Goal: Information Seeking & Learning: Compare options

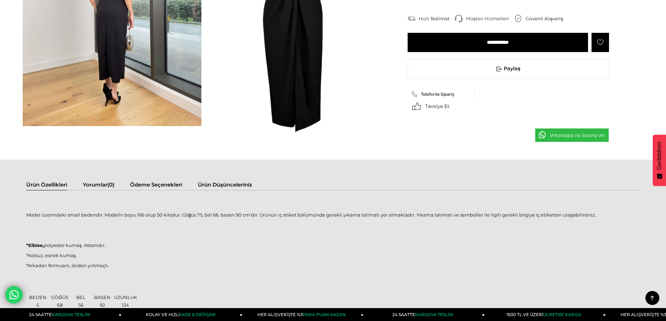
scroll to position [490, 0]
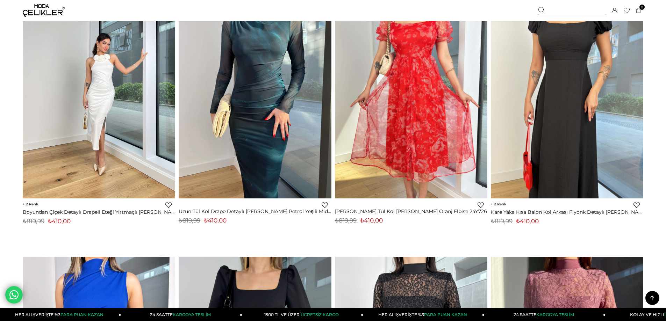
scroll to position [1423, 0]
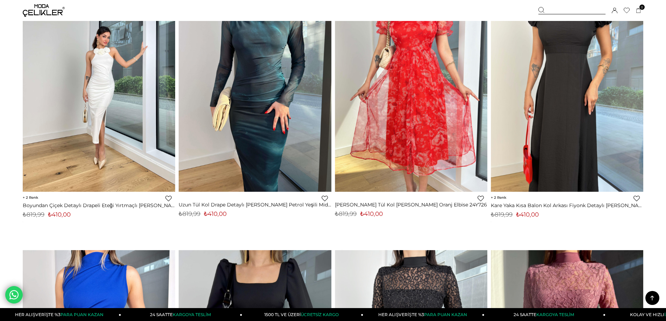
click at [84, 157] on img at bounding box center [99, 90] width 153 height 203
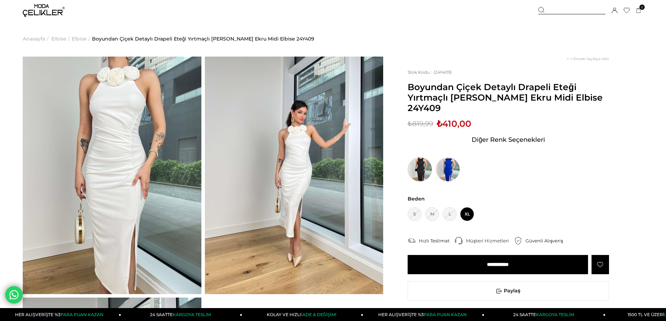
click at [425, 172] on img at bounding box center [420, 169] width 24 height 24
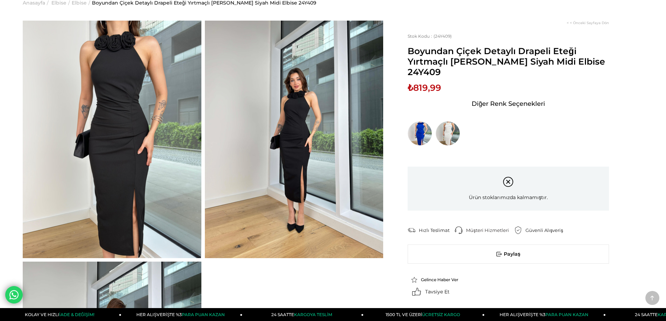
scroll to position [35, 0]
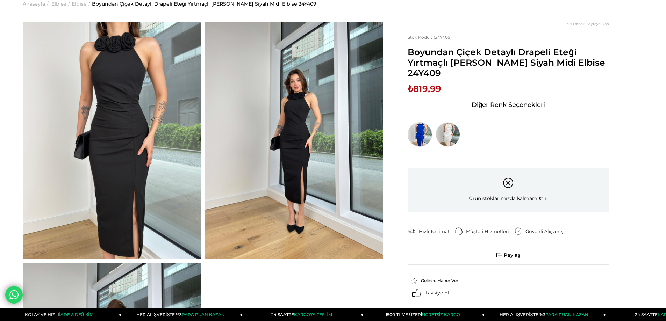
click at [422, 134] on img at bounding box center [420, 134] width 24 height 24
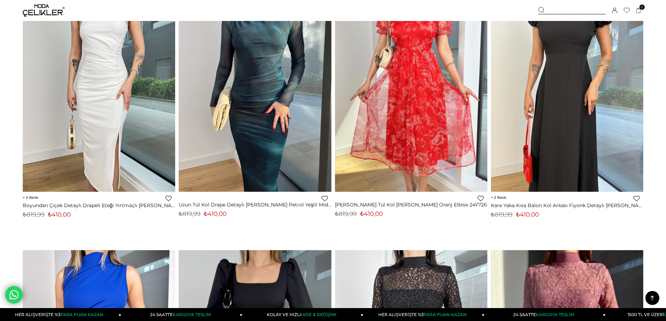
scroll to position [1343, 0]
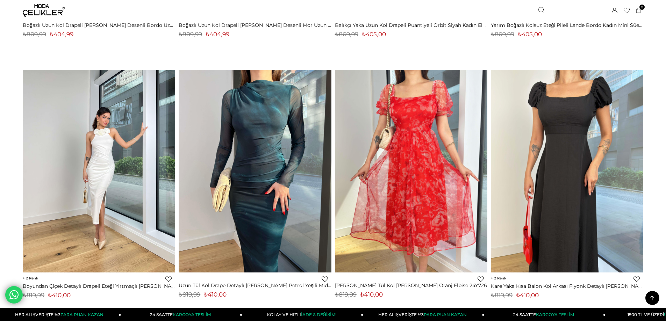
click at [118, 142] on img at bounding box center [99, 171] width 153 height 203
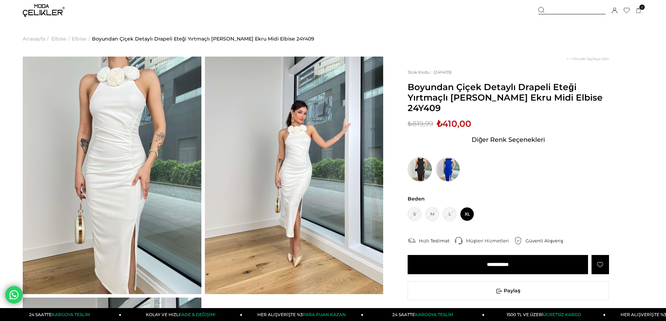
click at [418, 168] on img at bounding box center [420, 169] width 24 height 24
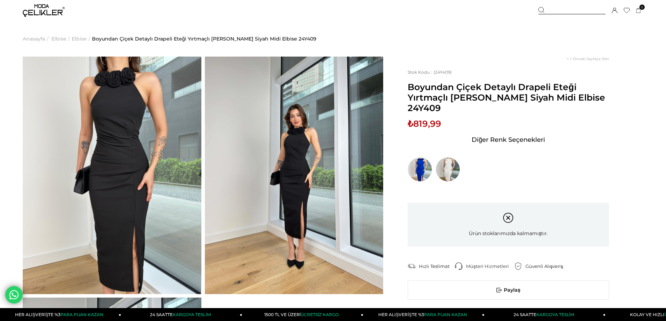
drag, startPoint x: 3, startPoint y: 179, endPoint x: 24, endPoint y: 181, distance: 21.4
drag, startPoint x: 24, startPoint y: 181, endPoint x: 0, endPoint y: 144, distance: 44.0
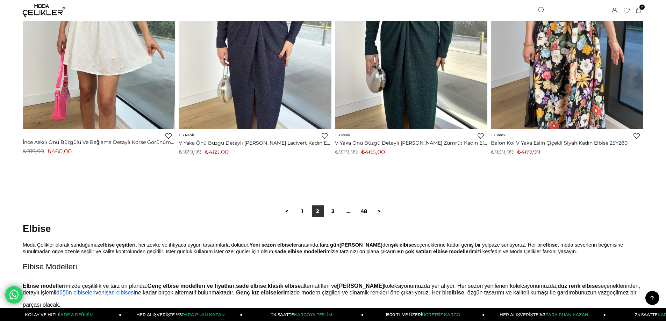
scroll to position [5292, 0]
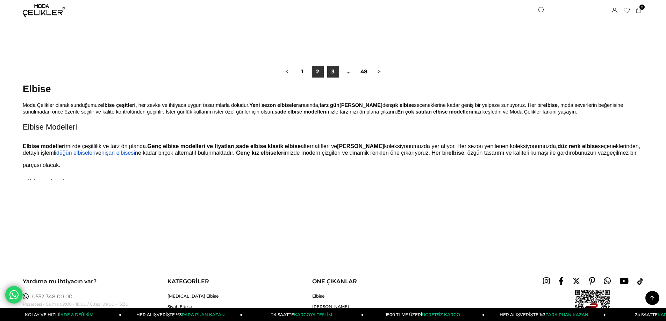
click at [333, 77] on link "3" at bounding box center [333, 72] width 12 height 12
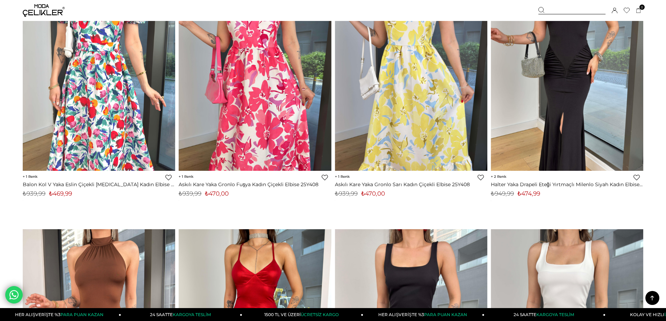
scroll to position [70, 0]
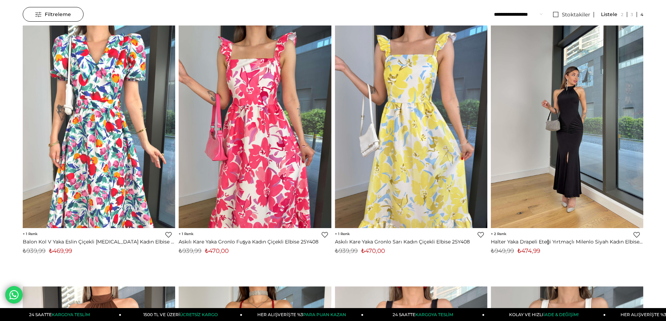
click at [578, 154] on img at bounding box center [567, 126] width 153 height 203
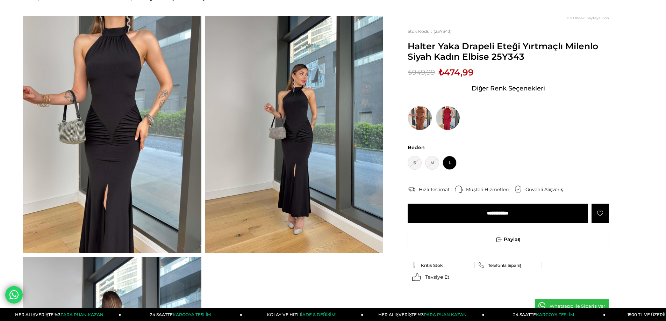
scroll to position [105, 0]
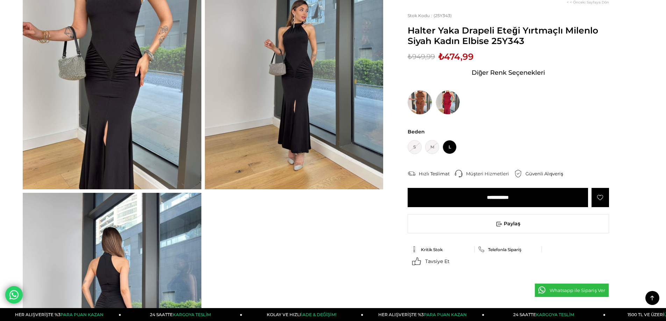
click at [423, 99] on img at bounding box center [420, 102] width 24 height 24
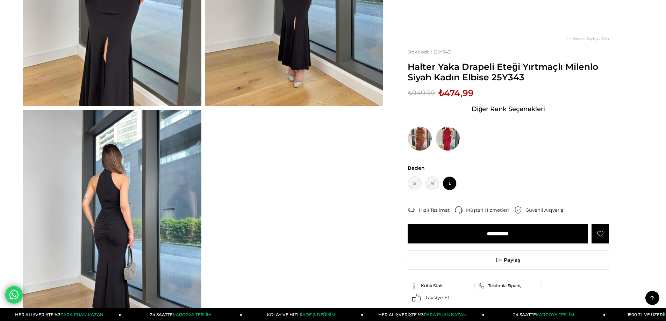
scroll to position [315, 0]
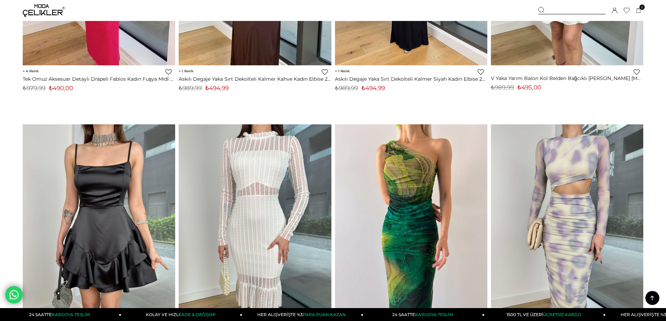
scroll to position [1120, 0]
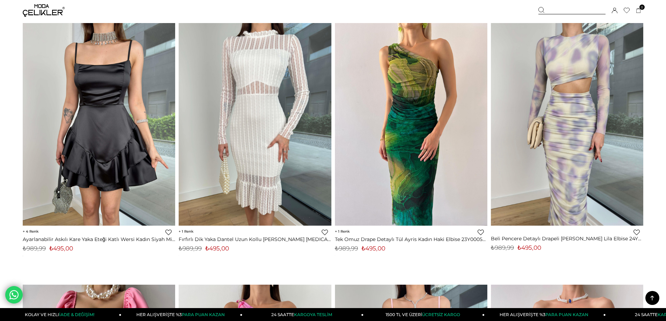
click at [408, 142] on img at bounding box center [411, 124] width 153 height 203
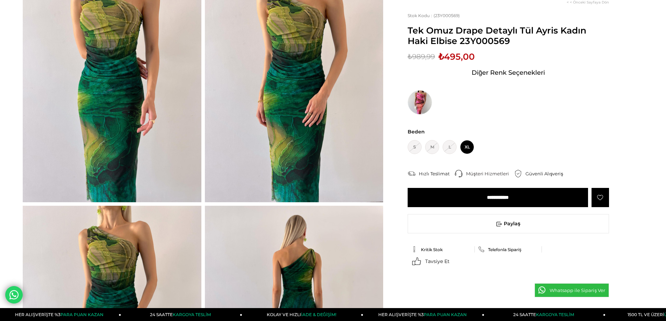
scroll to position [105, 0]
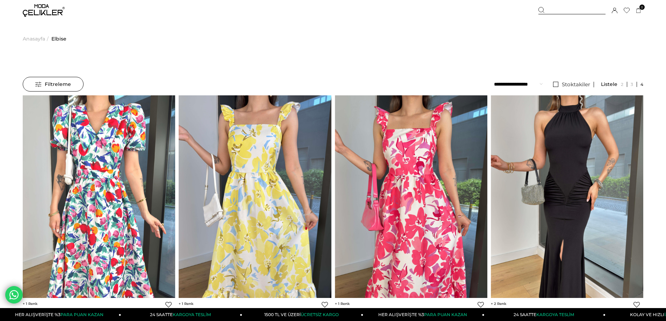
click at [54, 83] on span "Filtreleme" at bounding box center [53, 84] width 36 height 14
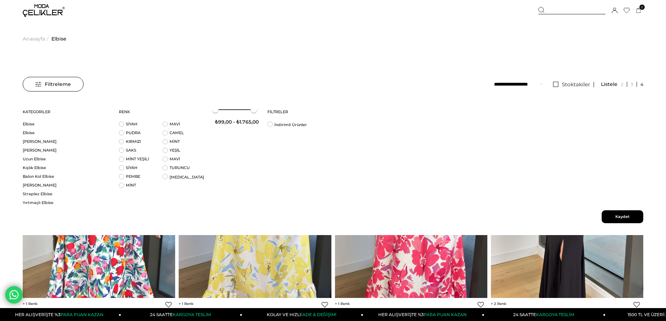
drag, startPoint x: 261, startPoint y: 110, endPoint x: 252, endPoint y: 111, distance: 8.8
click at [253, 111] on span at bounding box center [254, 110] width 6 height 6
click at [239, 111] on div "₺99,00 - ₺1.723,00" at bounding box center [236, 117] width 43 height 30
click at [236, 112] on div "₺99,00 - ₺1.723,00" at bounding box center [236, 117] width 43 height 30
click at [235, 113] on div "₺99,00 - ₺1.723,00" at bounding box center [236, 117] width 43 height 30
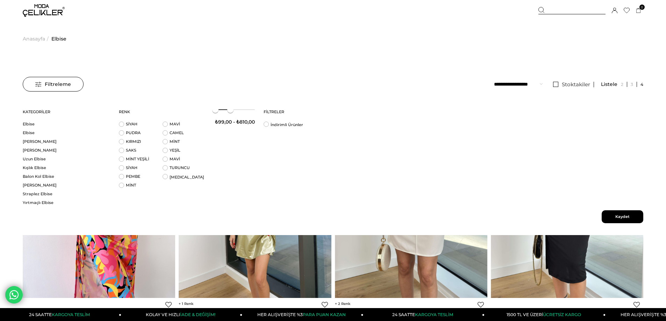
drag, startPoint x: 253, startPoint y: 109, endPoint x: 231, endPoint y: 112, distance: 22.3
click at [231, 112] on span at bounding box center [230, 110] width 6 height 6
click at [227, 110] on span at bounding box center [228, 110] width 6 height 6
click at [616, 216] on span "Kaydet" at bounding box center [623, 217] width 42 height 13
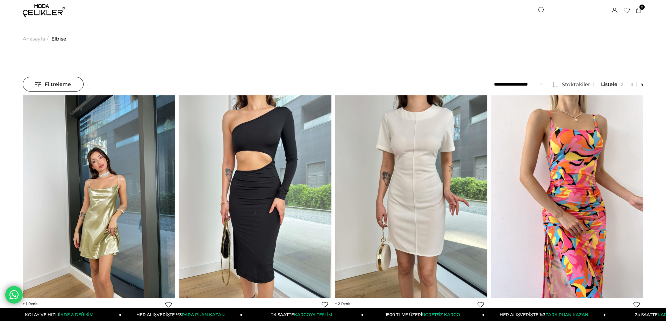
click at [538, 82] on select "**********" at bounding box center [518, 84] width 49 height 15
click at [49, 81] on span "Filtreleme" at bounding box center [53, 84] width 36 height 14
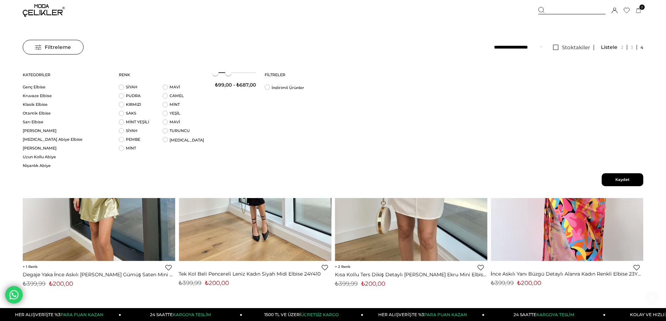
scroll to position [105, 0]
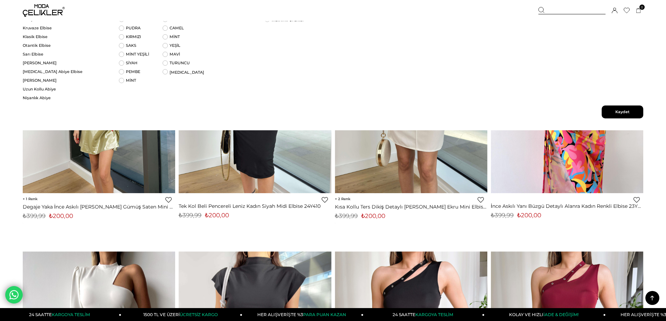
click at [615, 113] on span "Kaydet" at bounding box center [623, 112] width 42 height 13
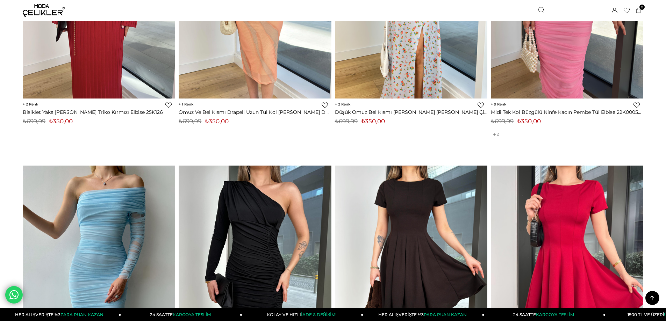
scroll to position [3988, 0]
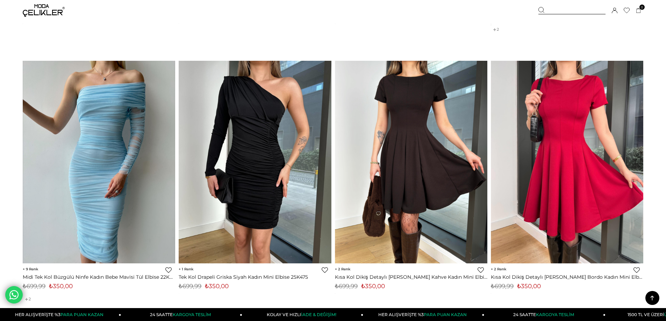
click at [62, 164] on img at bounding box center [99, 162] width 153 height 203
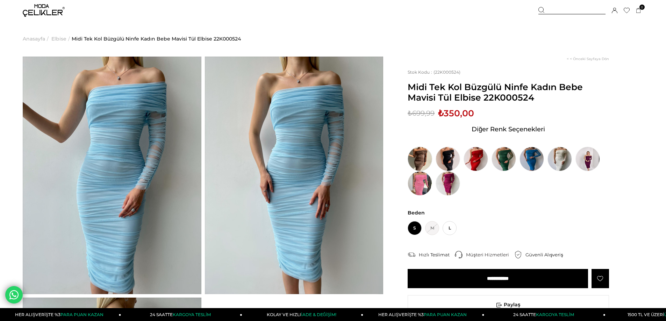
click at [422, 157] on img at bounding box center [420, 159] width 24 height 24
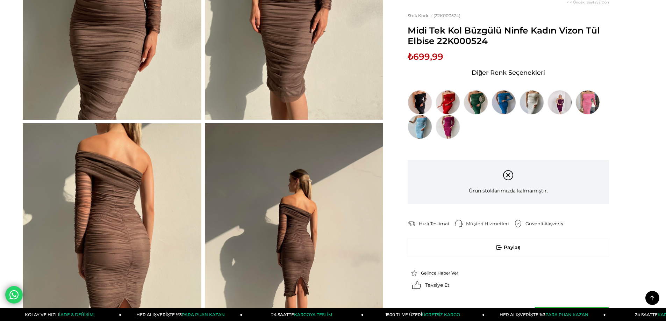
scroll to position [245, 0]
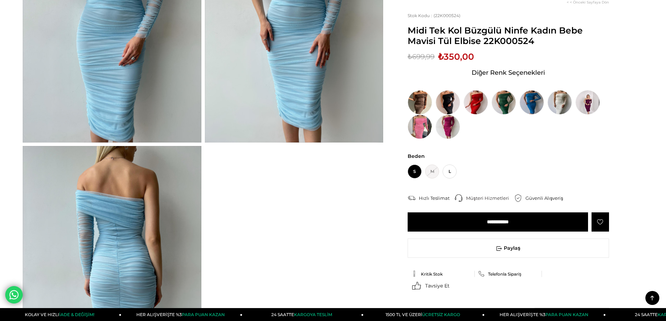
scroll to position [105, 0]
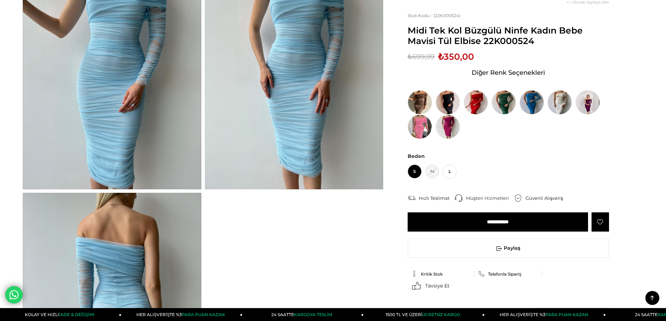
drag, startPoint x: 1, startPoint y: 50, endPoint x: 0, endPoint y: 21, distance: 29.4
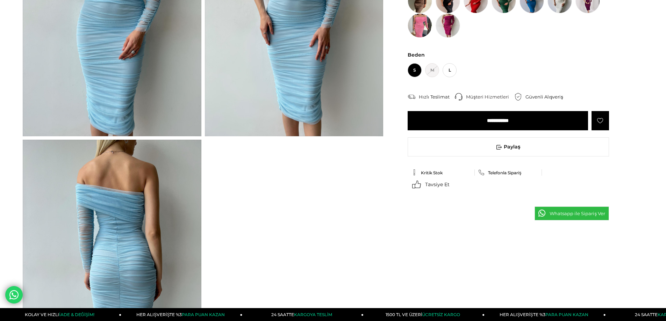
scroll to position [175, 0]
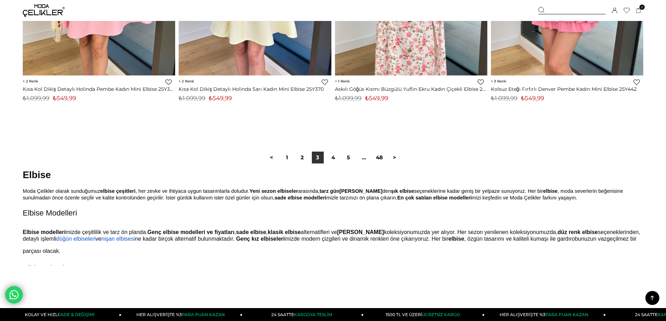
scroll to position [5282, 0]
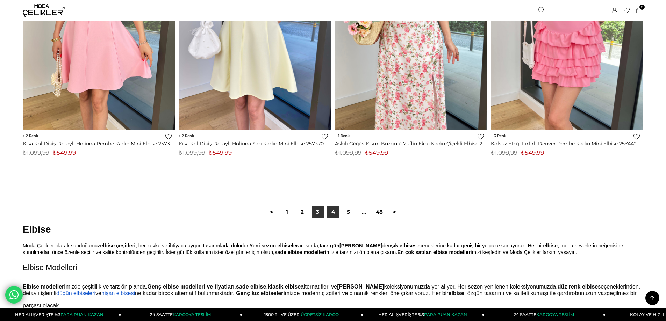
click at [333, 215] on link "4" at bounding box center [333, 212] width 12 height 12
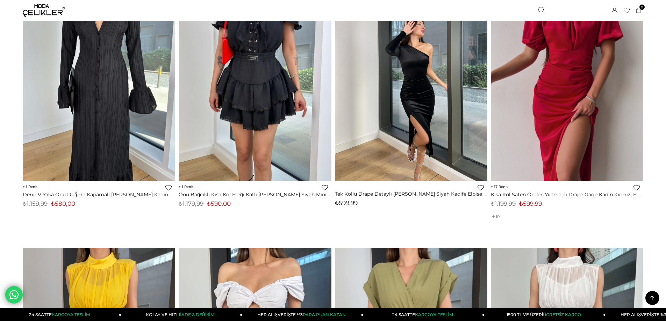
scroll to position [1889, 0]
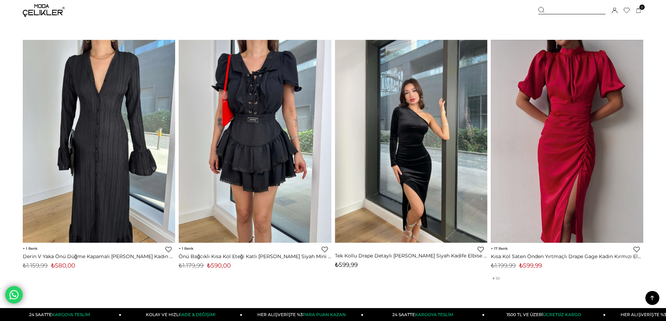
click at [554, 133] on img at bounding box center [567, 141] width 153 height 203
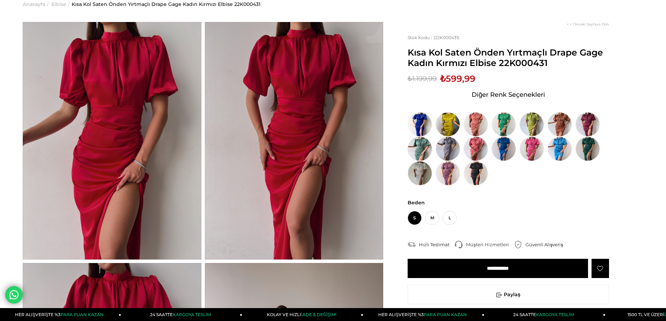
scroll to position [35, 0]
click at [473, 176] on img at bounding box center [476, 173] width 24 height 24
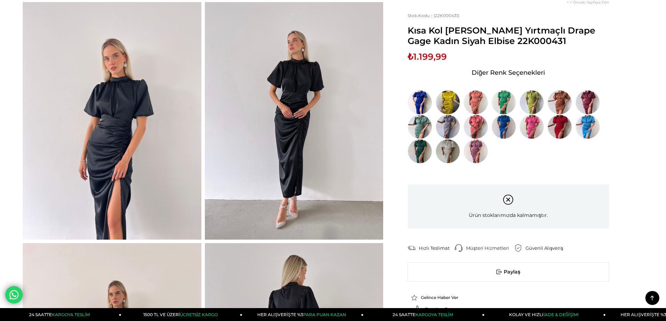
scroll to position [280, 0]
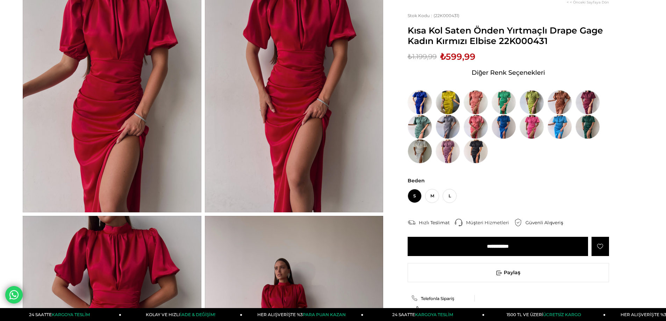
scroll to position [90, 0]
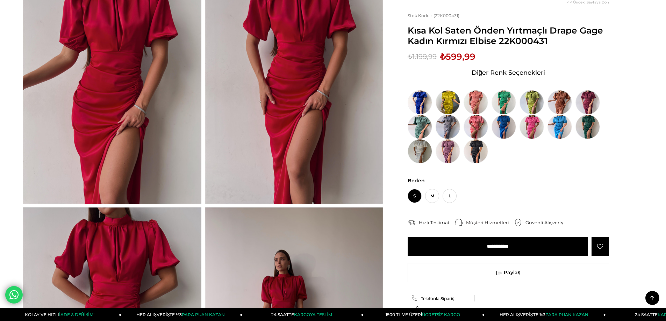
click at [445, 126] on img at bounding box center [448, 127] width 24 height 24
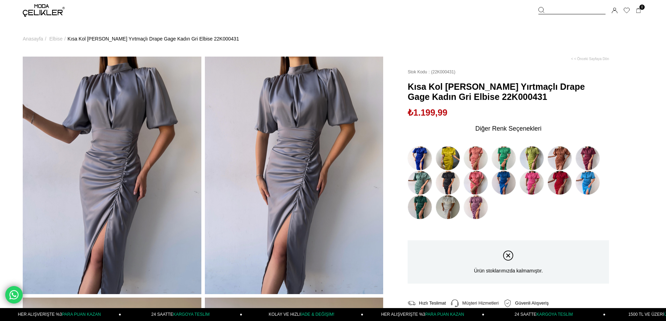
scroll to position [35, 0]
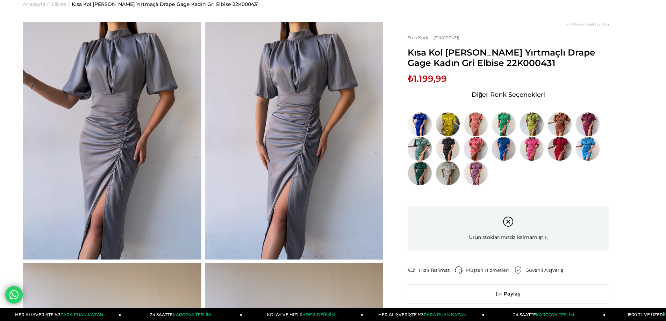
click at [418, 152] on img at bounding box center [420, 149] width 24 height 24
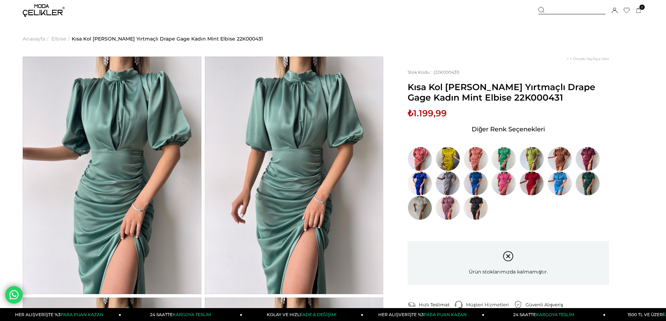
scroll to position [70, 0]
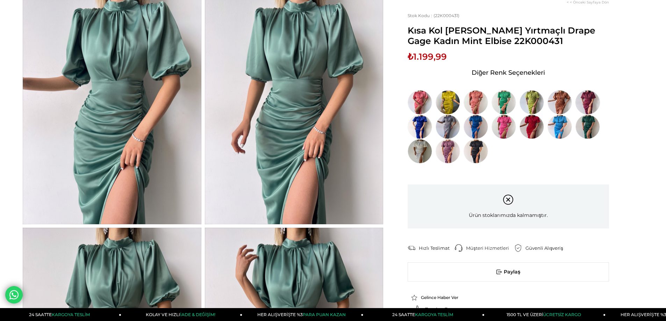
click at [582, 104] on img at bounding box center [588, 102] width 24 height 24
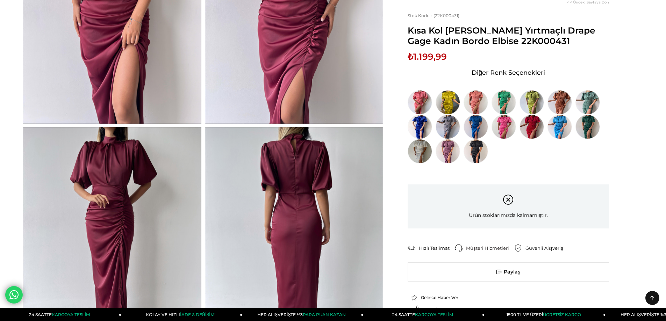
scroll to position [175, 0]
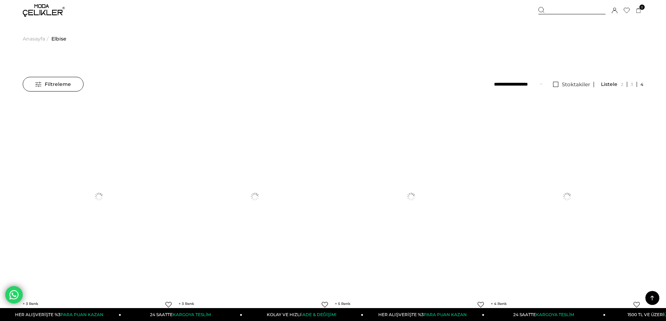
drag, startPoint x: 0, startPoint y: 0, endPoint x: 0, endPoint y: 117, distance: 117.2
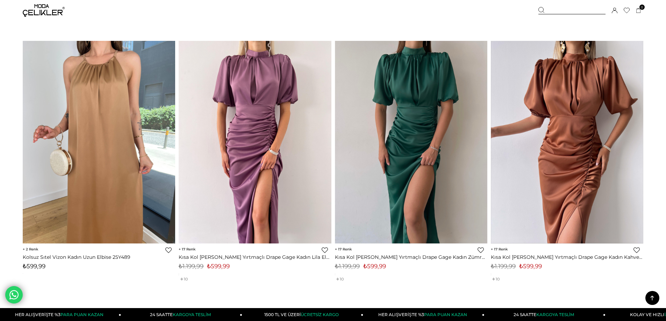
scroll to position [3463, 0]
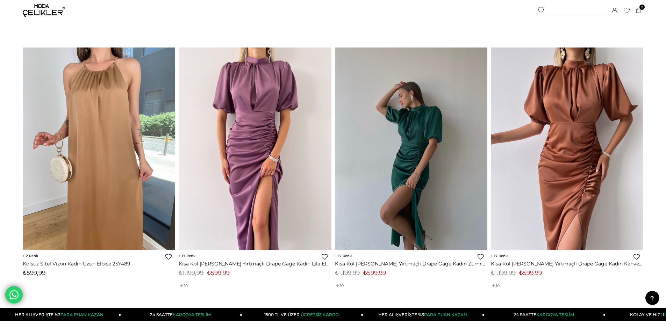
click at [423, 148] on img at bounding box center [411, 148] width 153 height 203
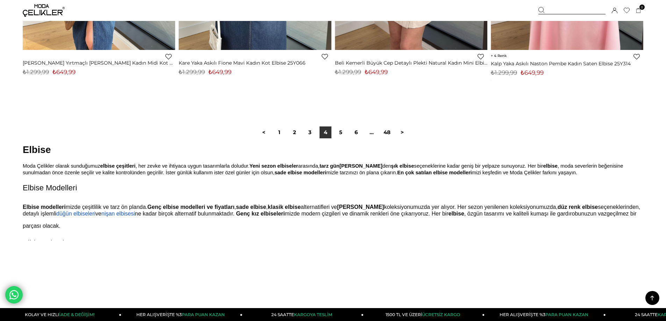
scroll to position [5260, 0]
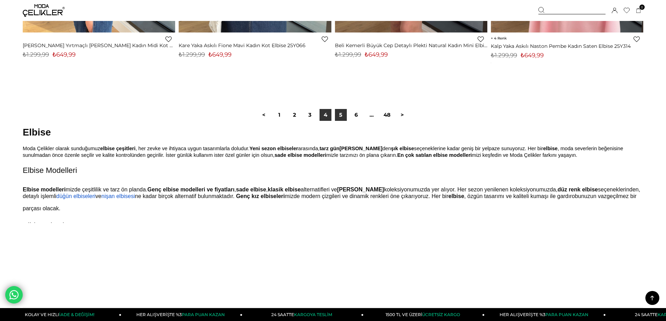
click at [339, 119] on link "5" at bounding box center [341, 115] width 12 height 12
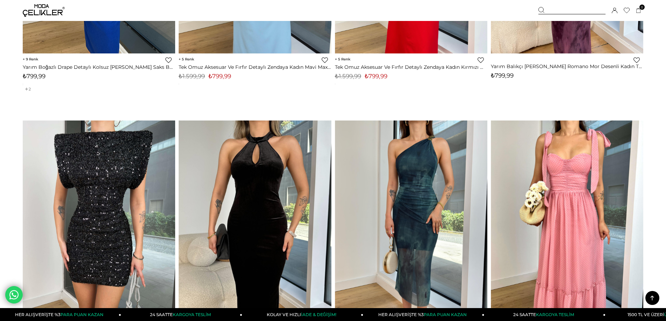
scroll to position [5072, 0]
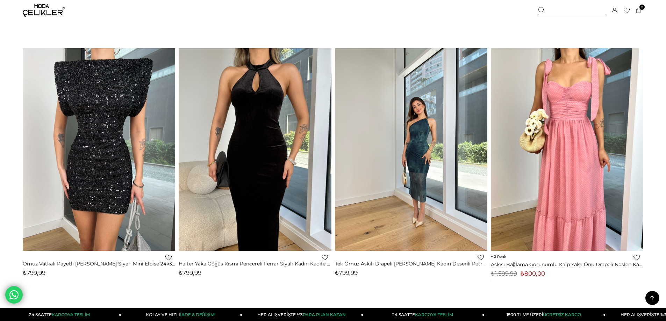
click at [426, 136] on img at bounding box center [411, 149] width 153 height 203
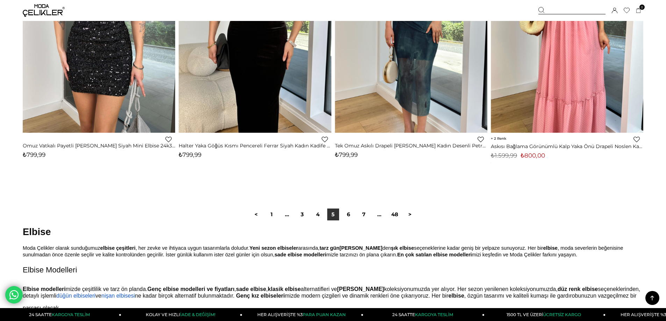
scroll to position [5260, 0]
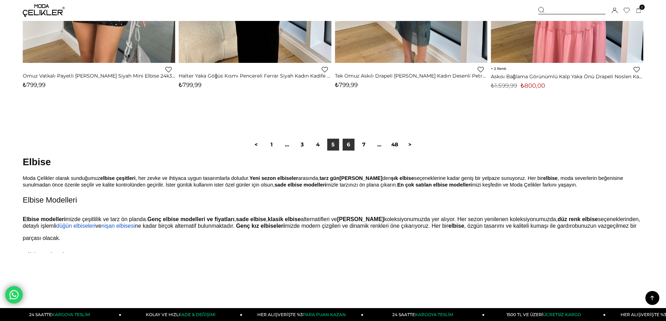
click at [346, 142] on link "6" at bounding box center [349, 145] width 12 height 12
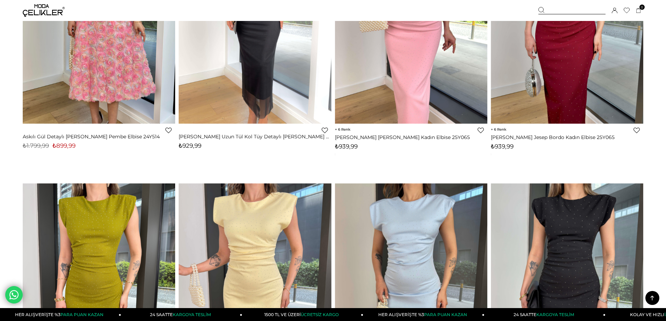
scroll to position [1539, 0]
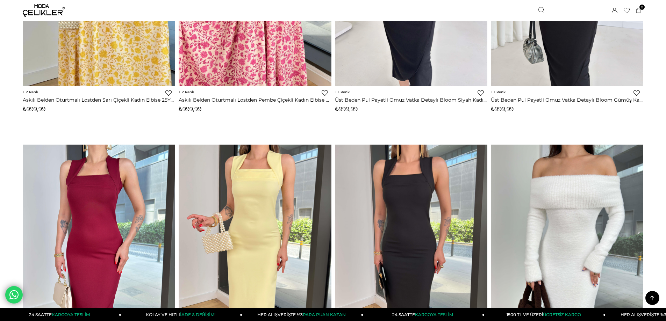
scroll to position [3673, 0]
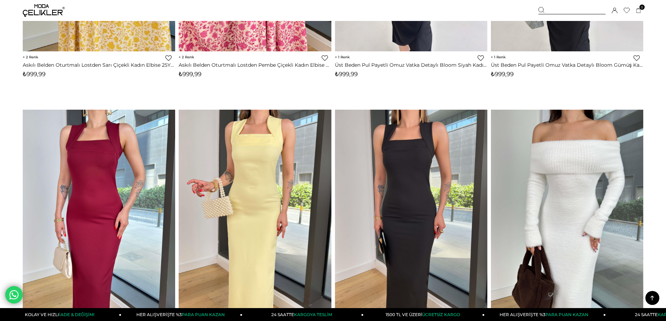
click at [655, 298] on icon at bounding box center [652, 298] width 9 height 9
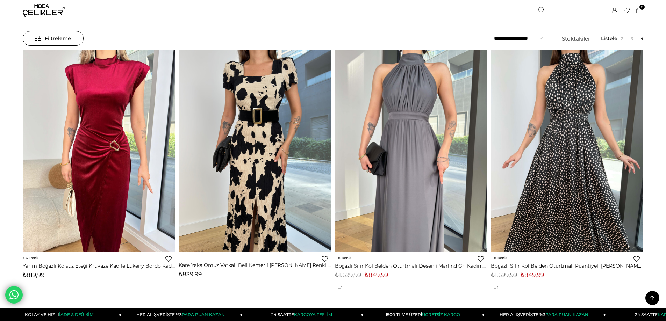
scroll to position [0, 0]
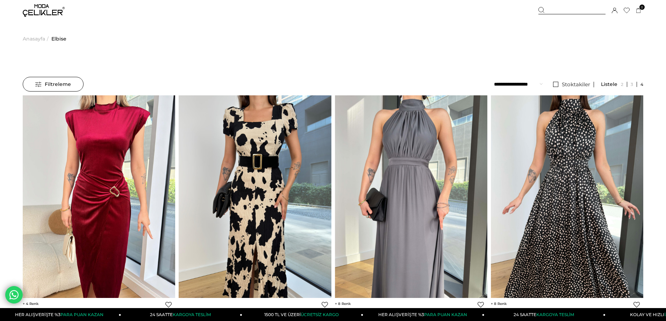
click at [529, 84] on select "**********" at bounding box center [518, 84] width 49 height 15
click at [494, 77] on select "**********" at bounding box center [518, 84] width 49 height 15
click at [509, 83] on select "**********" at bounding box center [518, 84] width 49 height 15
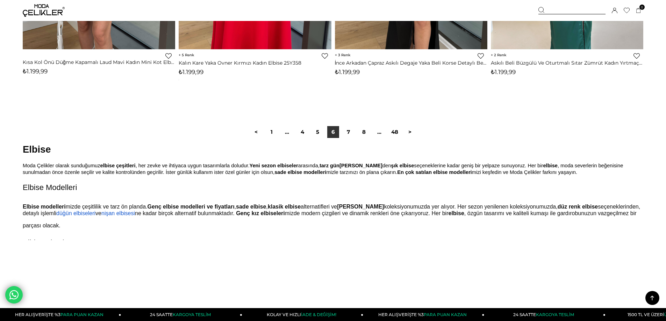
scroll to position [5244, 0]
click at [273, 133] on link "1" at bounding box center [272, 133] width 12 height 12
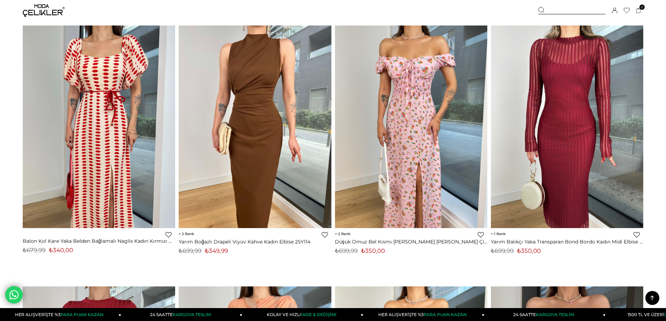
scroll to position [3498, 0]
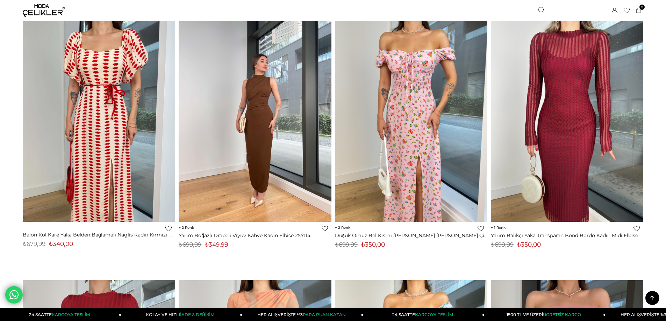
click at [277, 160] on img at bounding box center [255, 120] width 153 height 203
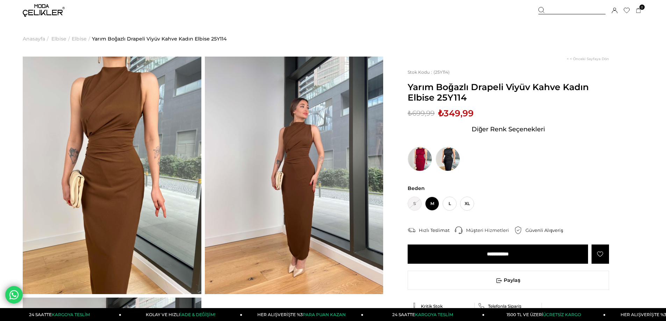
click at [116, 158] on img at bounding box center [112, 176] width 179 height 238
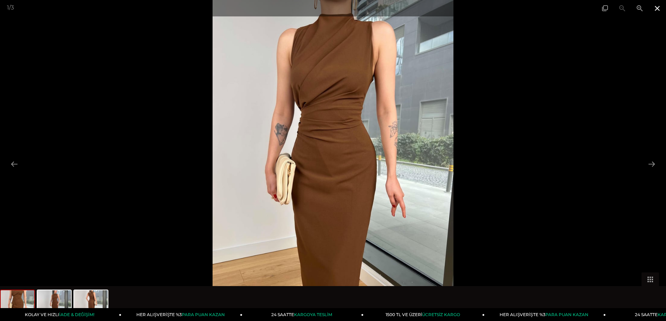
click at [659, 8] on span at bounding box center [657, 8] width 17 height 16
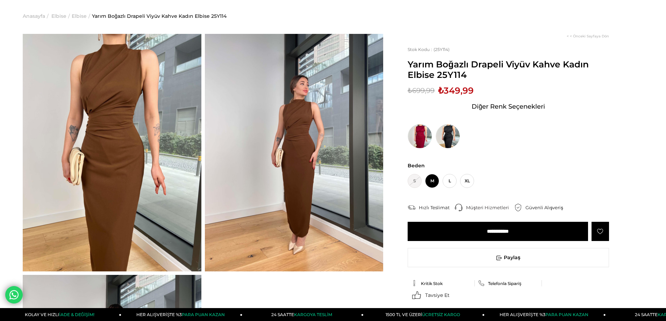
scroll to position [35, 0]
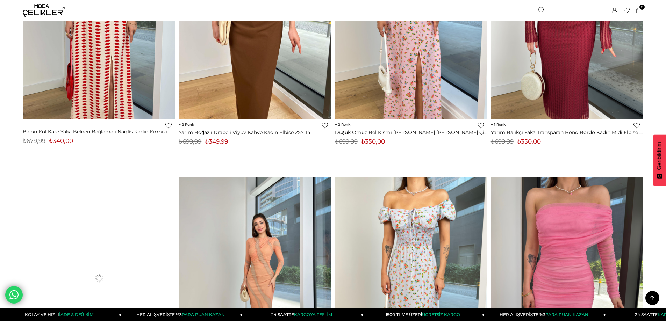
scroll to position [3517, 0]
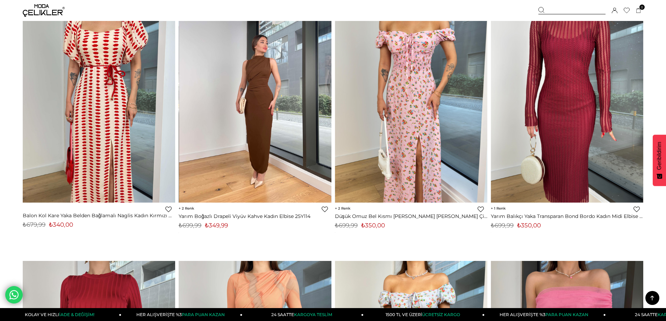
click at [251, 122] on img at bounding box center [255, 101] width 153 height 203
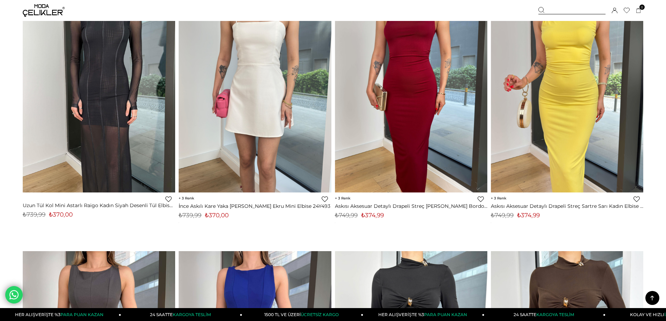
scroll to position [4775, 0]
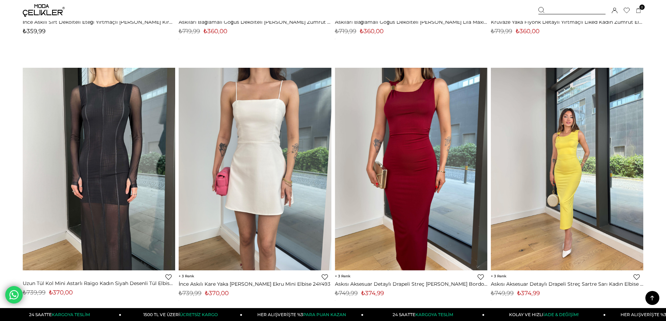
click at [560, 156] on img at bounding box center [567, 169] width 153 height 203
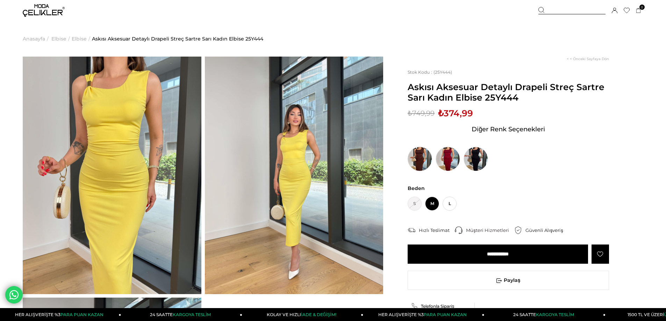
click at [416, 156] on img at bounding box center [420, 159] width 24 height 24
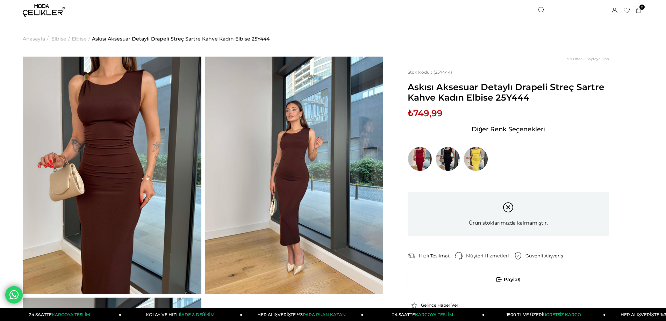
drag, startPoint x: 150, startPoint y: 0, endPoint x: 0, endPoint y: 62, distance: 162.2
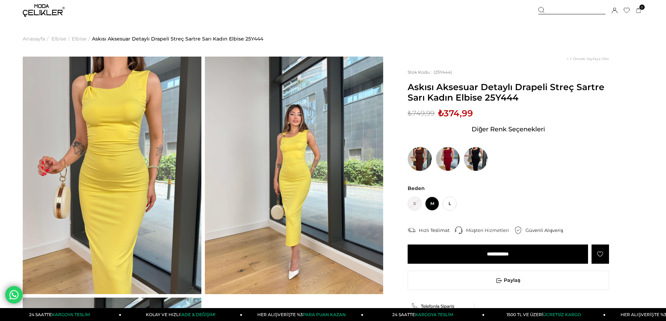
click at [417, 160] on img at bounding box center [420, 159] width 24 height 24
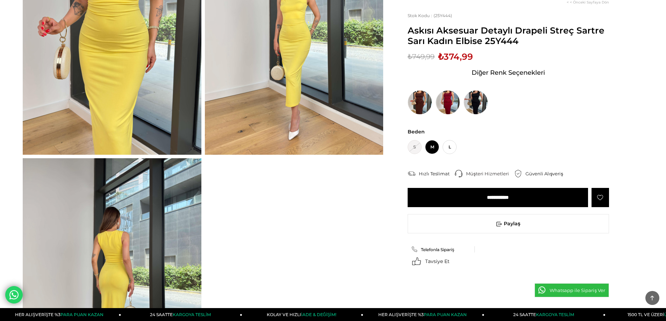
scroll to position [140, 0]
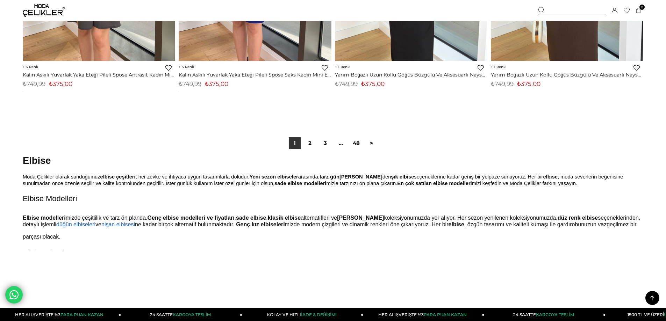
scroll to position [5262, 0]
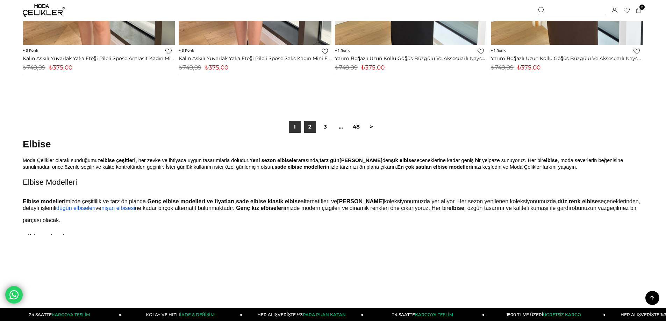
click at [308, 132] on link "2" at bounding box center [310, 127] width 12 height 12
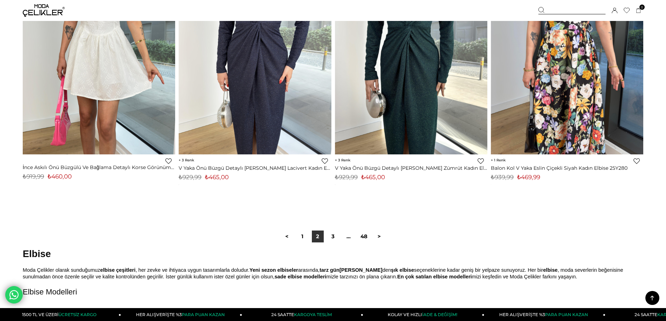
scroll to position [5072, 0]
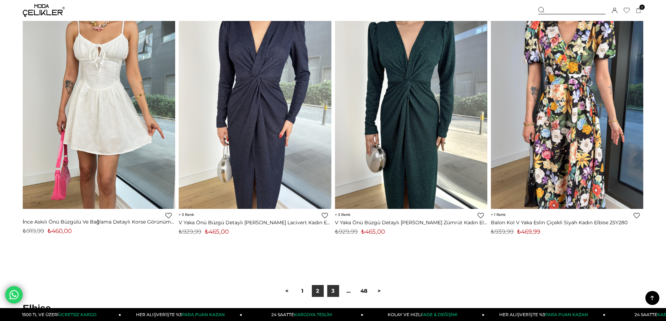
click at [337, 293] on link "3" at bounding box center [333, 291] width 12 height 12
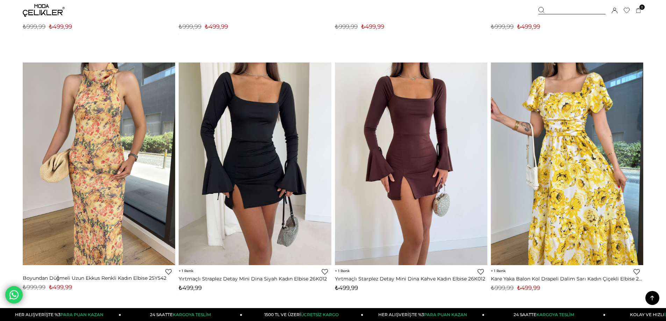
scroll to position [2694, 0]
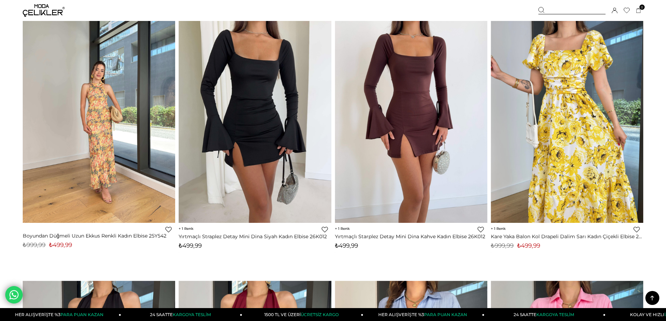
click at [104, 162] on img at bounding box center [99, 121] width 153 height 203
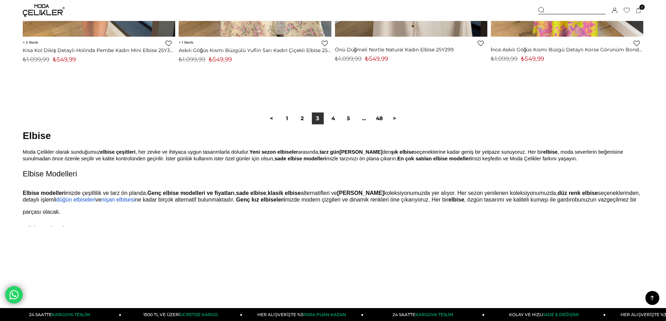
scroll to position [5302, 0]
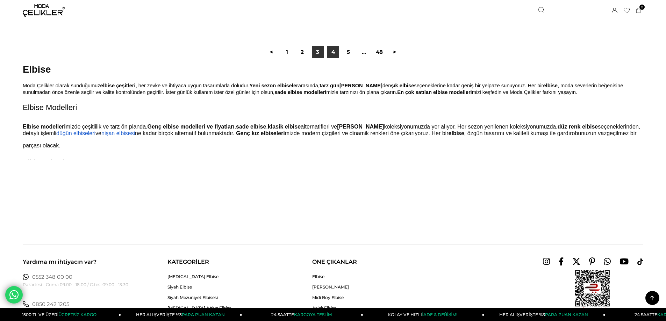
click at [330, 54] on link "4" at bounding box center [333, 52] width 12 height 12
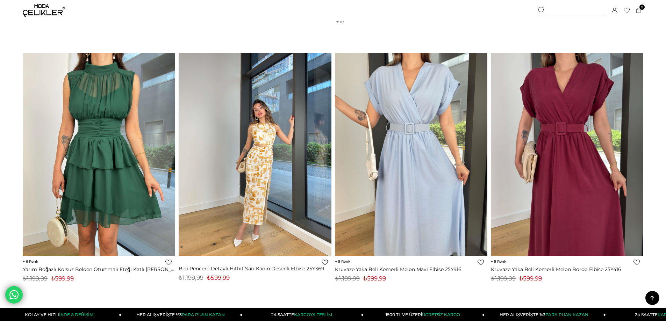
scroll to position [2449, 0]
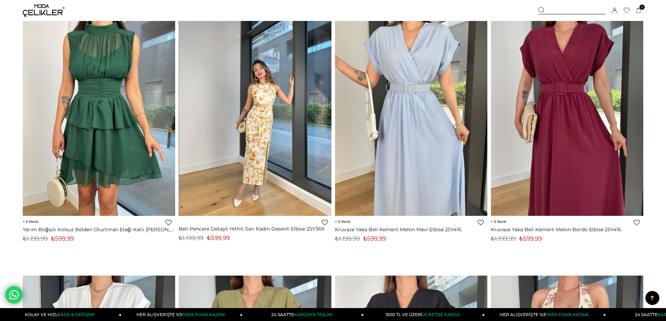
click at [272, 195] on img at bounding box center [255, 114] width 153 height 203
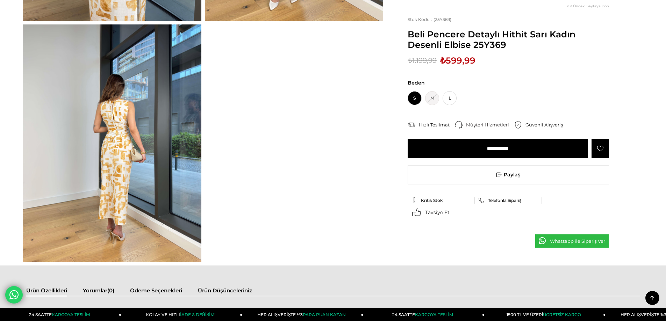
scroll to position [280, 0]
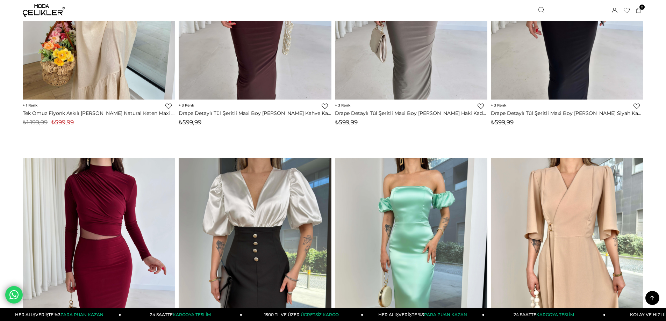
scroll to position [4001, 0]
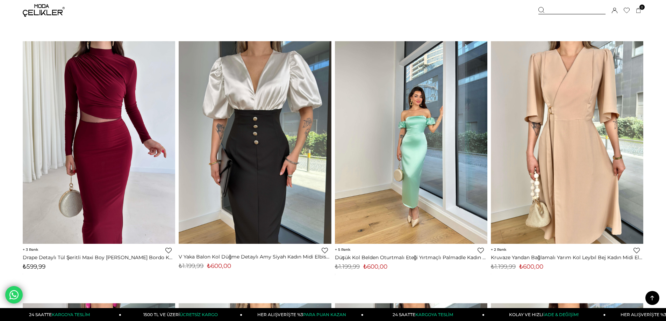
click at [428, 152] on img at bounding box center [411, 142] width 153 height 203
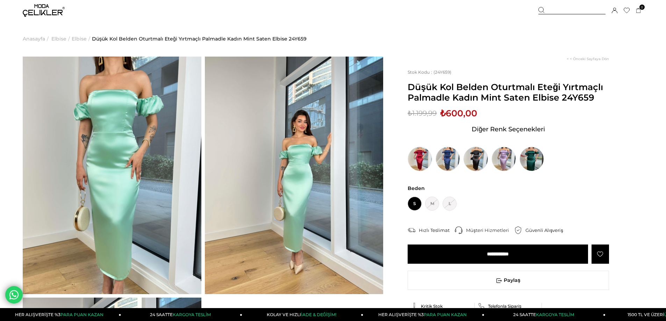
click at [472, 165] on img at bounding box center [476, 159] width 24 height 24
click at [477, 164] on img at bounding box center [476, 159] width 24 height 24
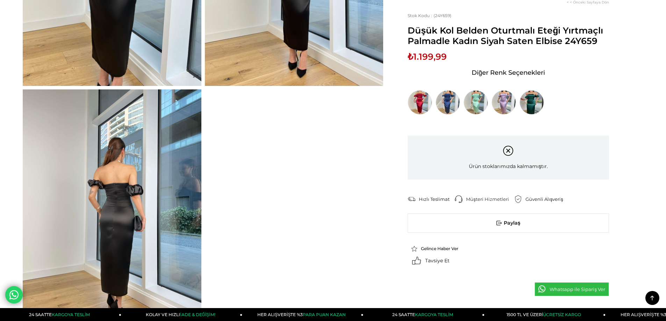
scroll to position [210, 0]
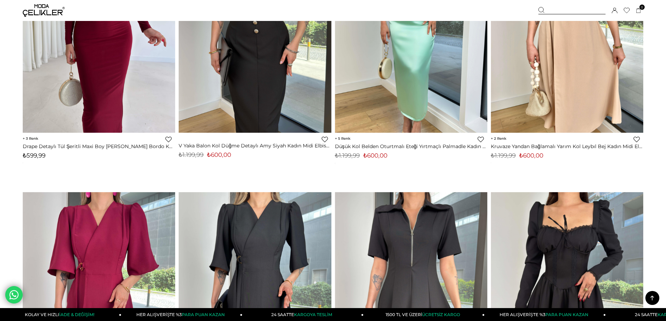
scroll to position [3972, 0]
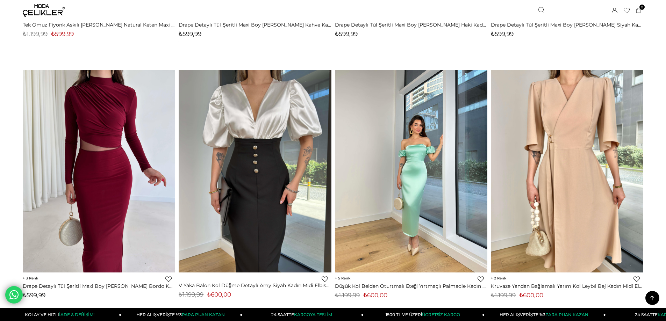
click at [419, 186] on div at bounding box center [412, 171] width 458 height 203
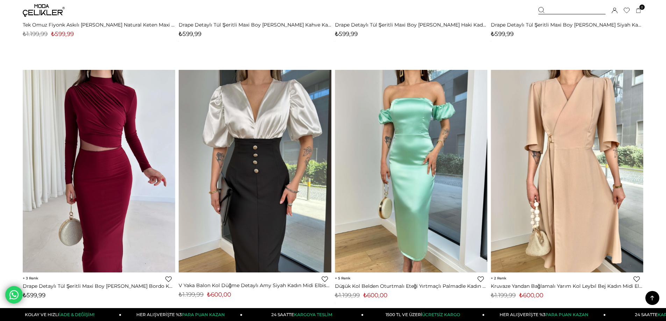
click at [381, 147] on img at bounding box center [411, 171] width 153 height 203
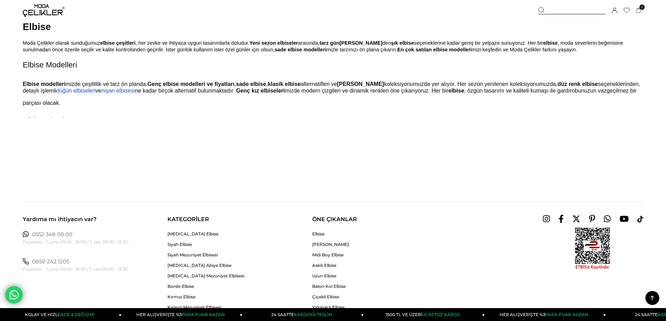
scroll to position [5302, 0]
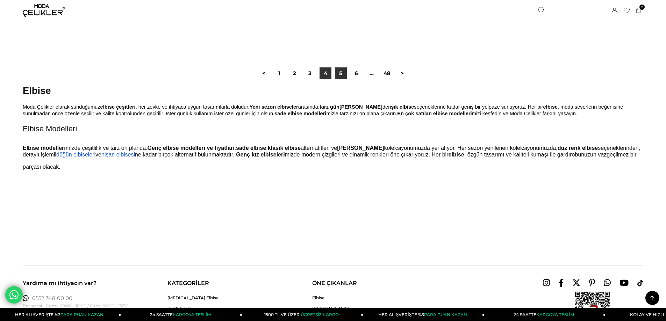
drag, startPoint x: 339, startPoint y: 76, endPoint x: 326, endPoint y: 82, distance: 14.1
click at [339, 76] on link "5" at bounding box center [341, 74] width 12 height 12
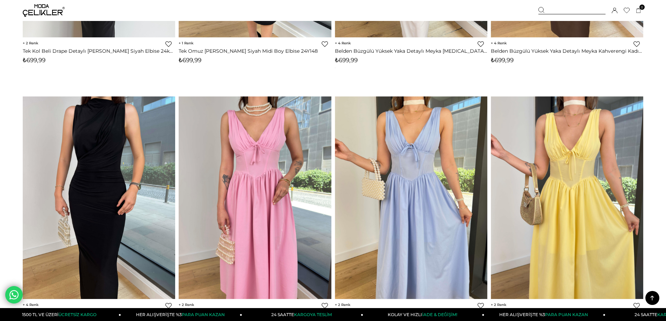
scroll to position [1609, 0]
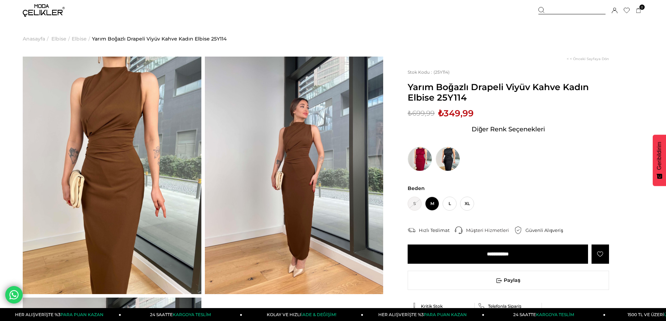
click at [106, 133] on img at bounding box center [112, 176] width 179 height 238
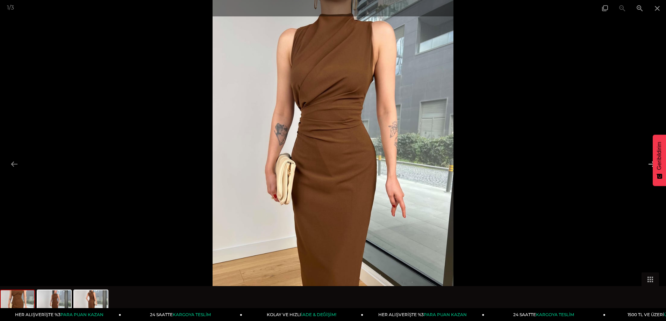
click at [650, 167] on button at bounding box center [652, 164] width 15 height 14
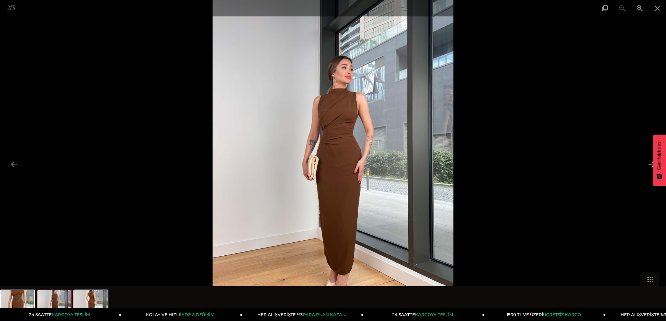
click at [650, 167] on button at bounding box center [652, 164] width 15 height 14
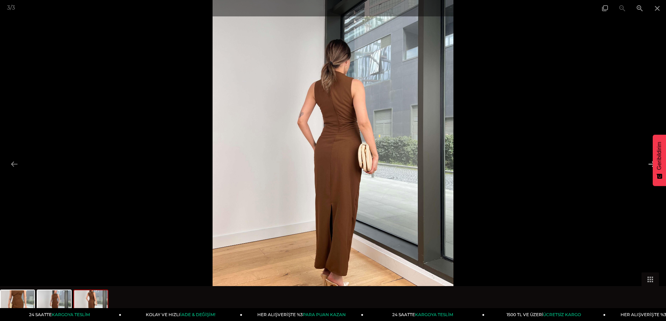
click at [647, 163] on button at bounding box center [652, 164] width 15 height 14
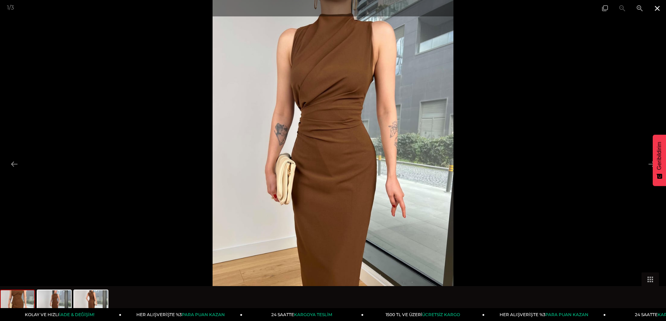
click at [657, 9] on span at bounding box center [657, 8] width 17 height 16
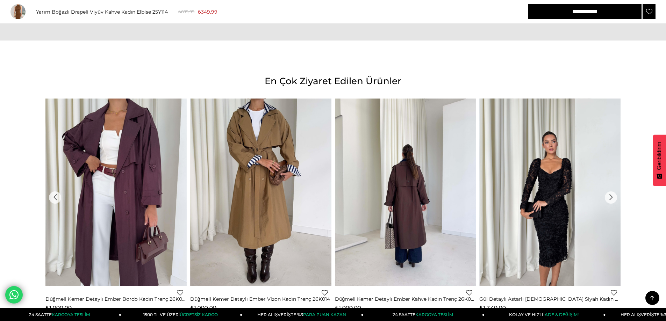
scroll to position [599, 0]
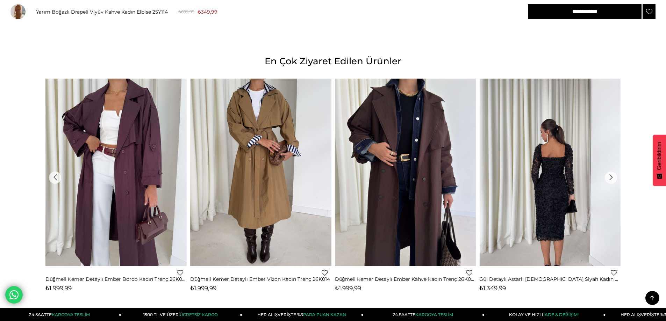
click at [612, 178] on div "›" at bounding box center [611, 178] width 12 height 12
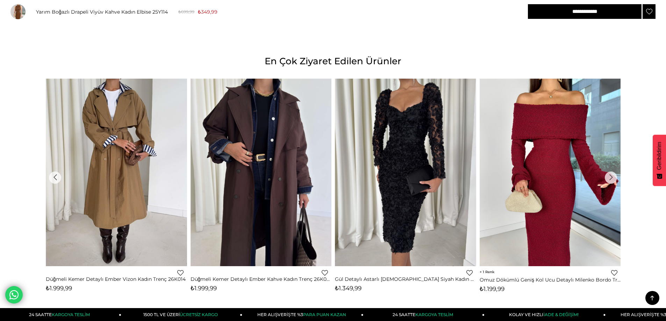
click at [612, 178] on div "›" at bounding box center [611, 178] width 12 height 12
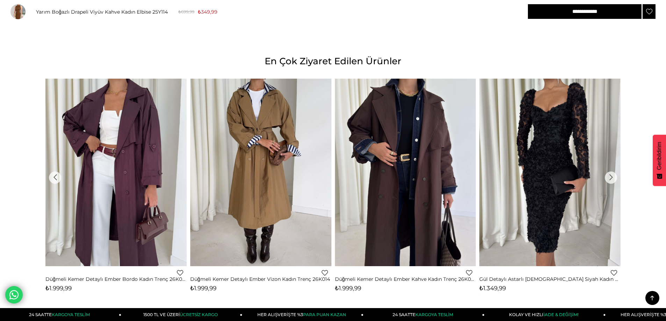
click at [612, 178] on div "›" at bounding box center [611, 178] width 12 height 12
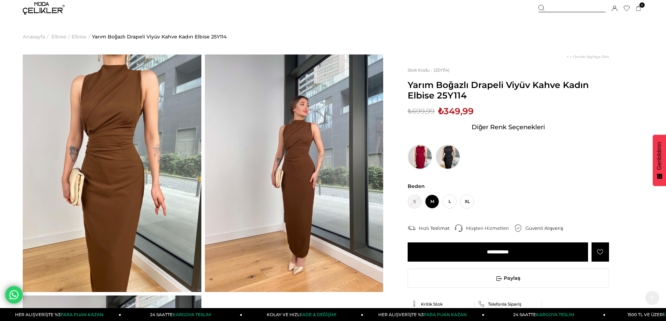
scroll to position [0, 0]
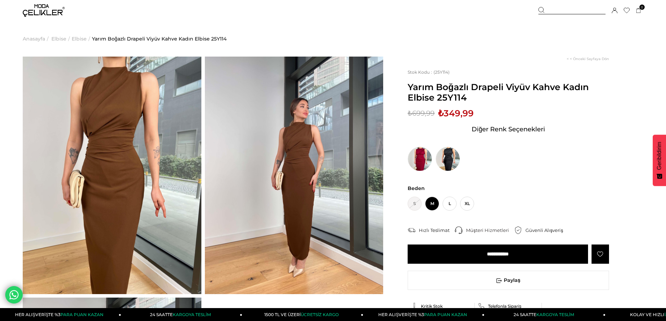
click at [37, 13] on img at bounding box center [44, 10] width 42 height 13
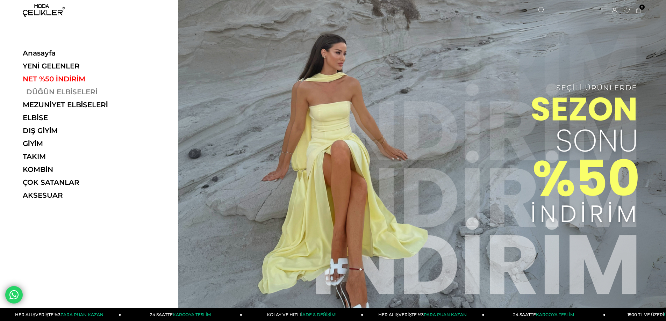
click at [52, 92] on link "DÜĞÜN ELBİSELERİ" at bounding box center [71, 92] width 96 height 8
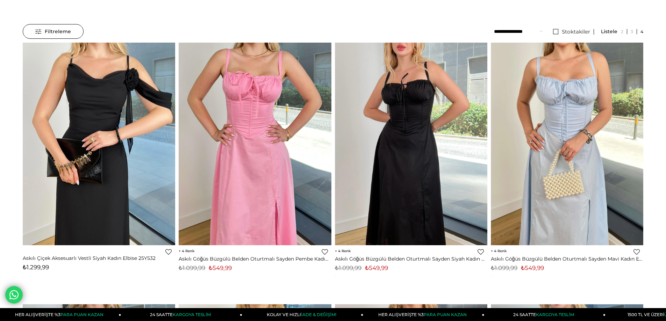
scroll to position [70, 0]
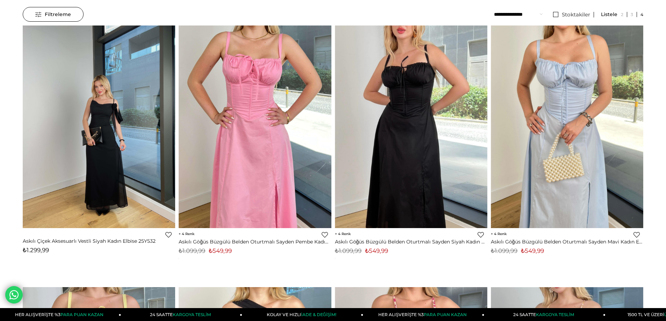
click at [94, 172] on div at bounding box center [99, 127] width 458 height 203
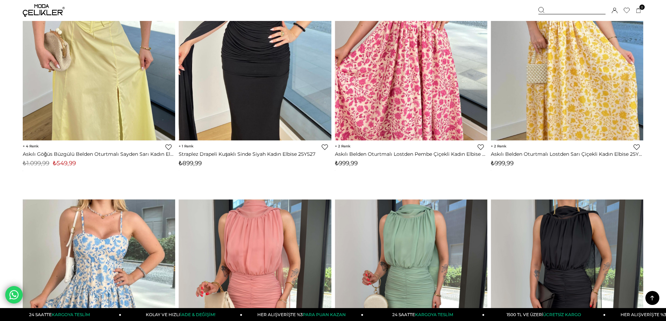
scroll to position [315, 0]
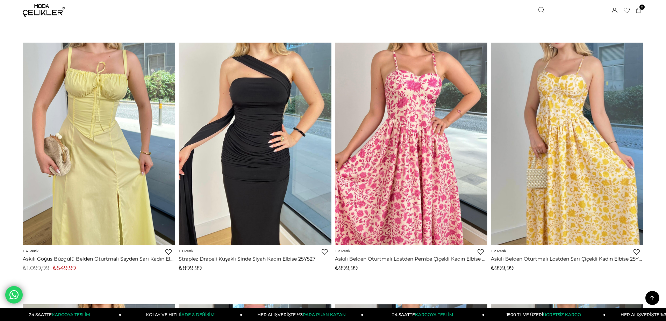
click at [222, 119] on img at bounding box center [255, 144] width 153 height 209
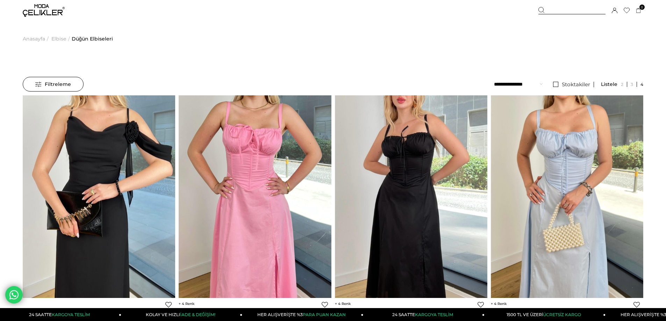
click at [58, 82] on span "Filtreleme" at bounding box center [53, 84] width 36 height 14
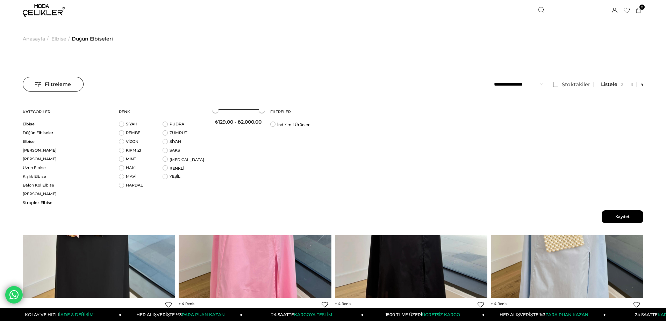
click at [511, 84] on select "**********" at bounding box center [518, 84] width 49 height 15
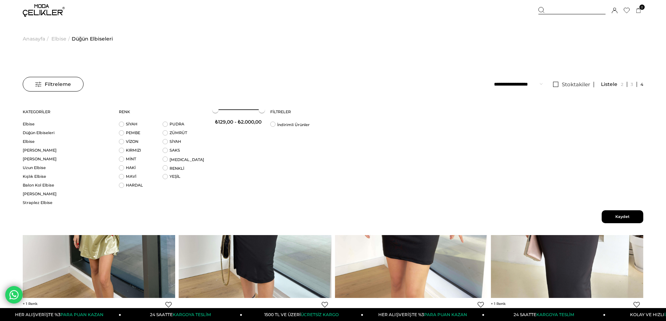
click at [633, 215] on span "Kaydet" at bounding box center [623, 217] width 42 height 13
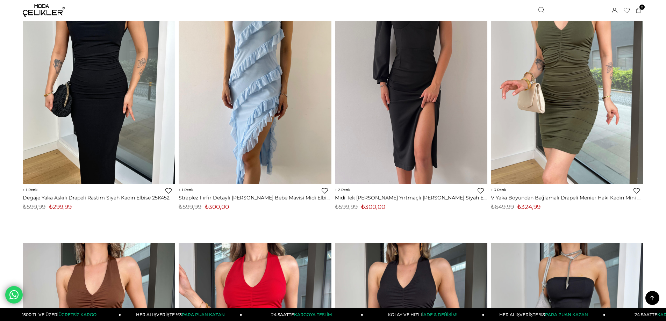
scroll to position [2239, 0]
